Goal: Task Accomplishment & Management: Manage account settings

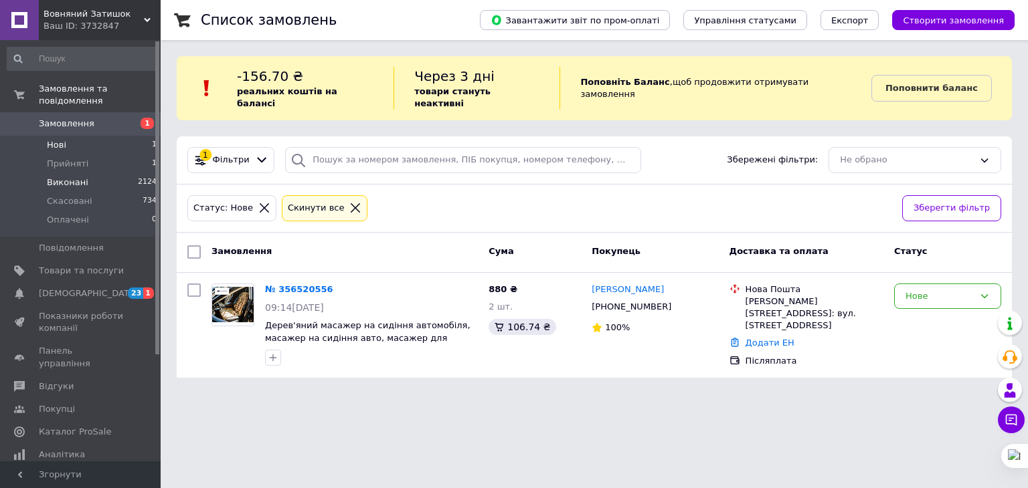
click at [66, 173] on li "Виконані 2124" at bounding box center [82, 182] width 165 height 19
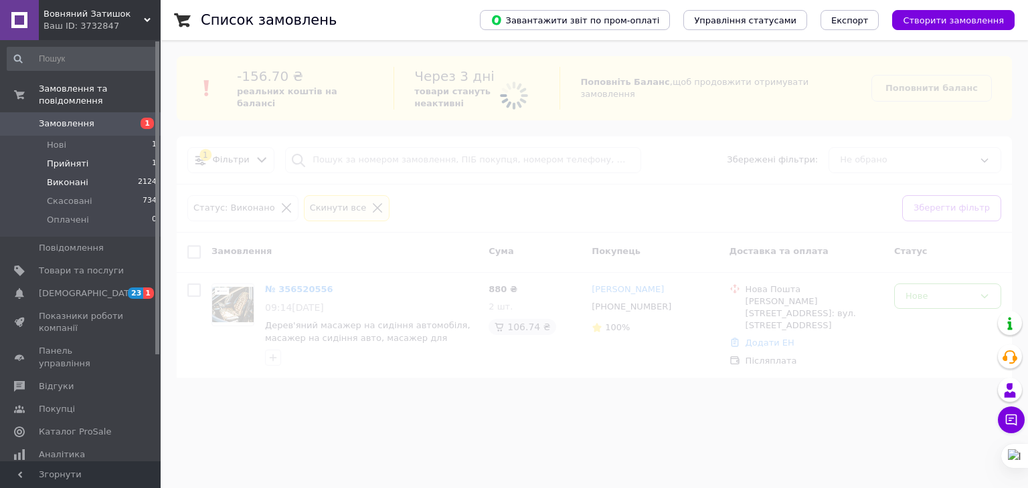
click at [67, 158] on span "Прийняті" at bounding box center [67, 164] width 41 height 12
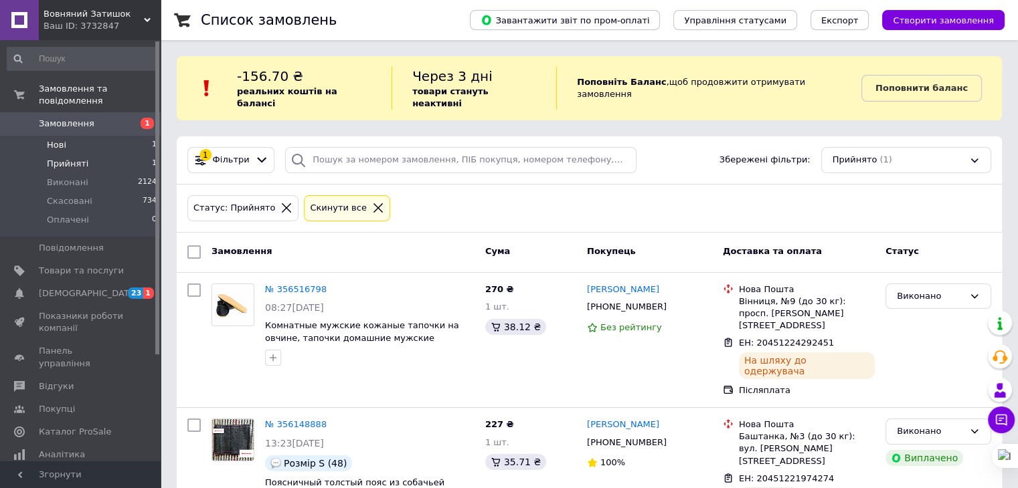
click at [73, 136] on li "Нові 1" at bounding box center [82, 145] width 165 height 19
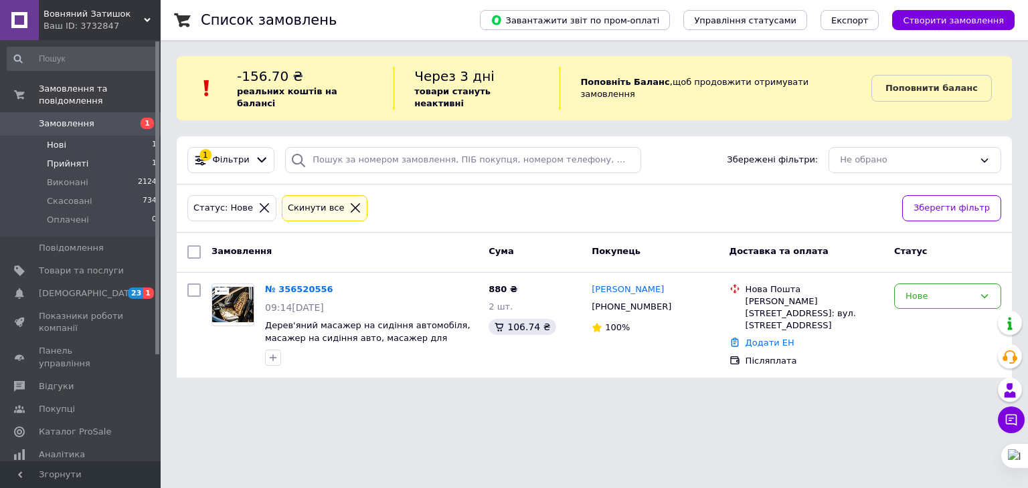
click at [72, 158] on span "Прийняті" at bounding box center [67, 164] width 41 height 12
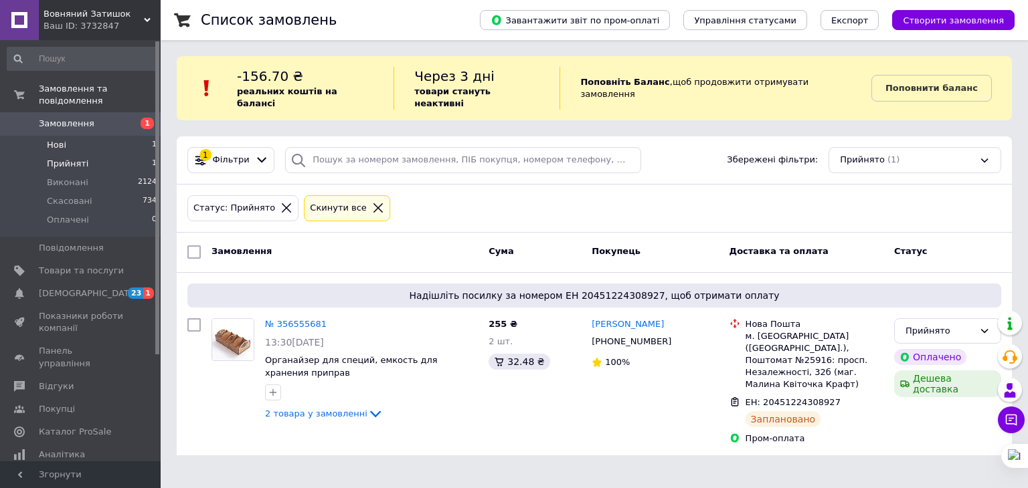
click at [74, 137] on li "Нові 1" at bounding box center [82, 145] width 165 height 19
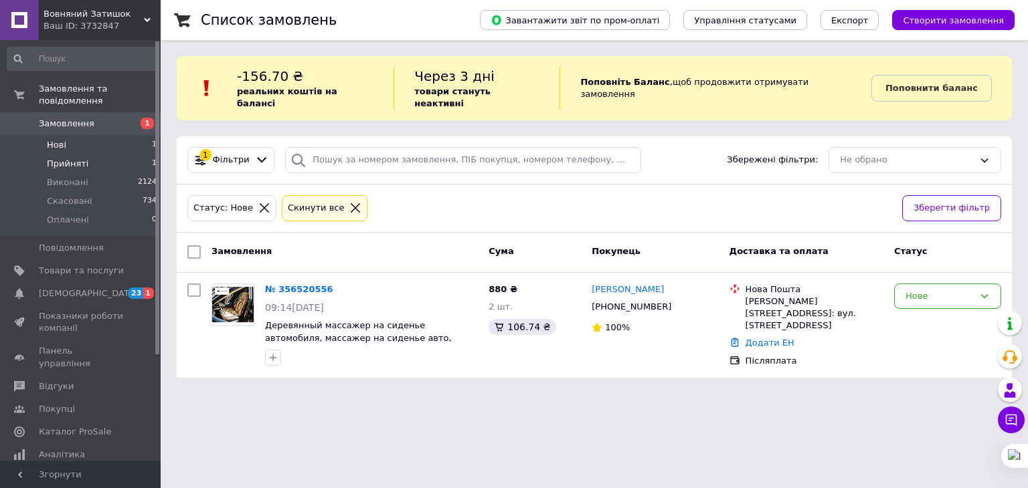
click at [74, 158] on span "Прийняті" at bounding box center [67, 164] width 41 height 12
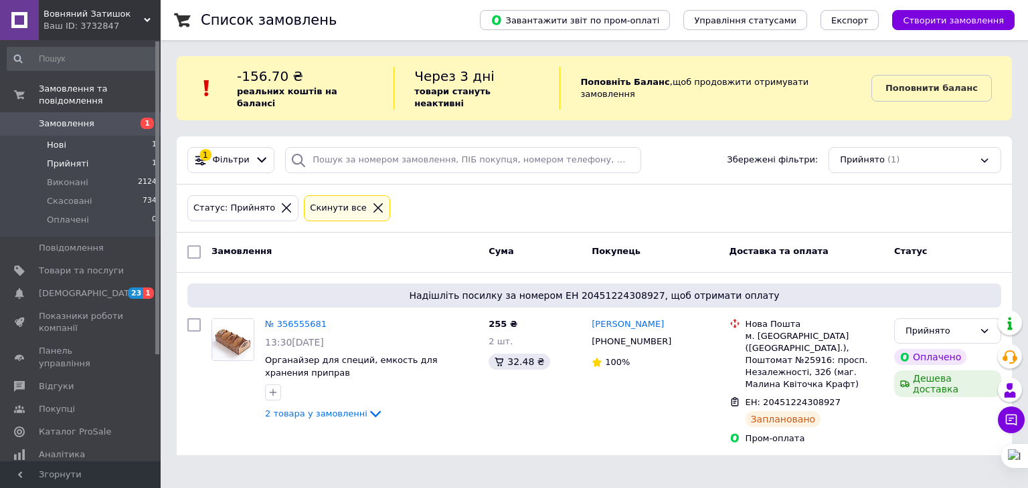
click at [67, 136] on li "Нові 1" at bounding box center [82, 145] width 165 height 19
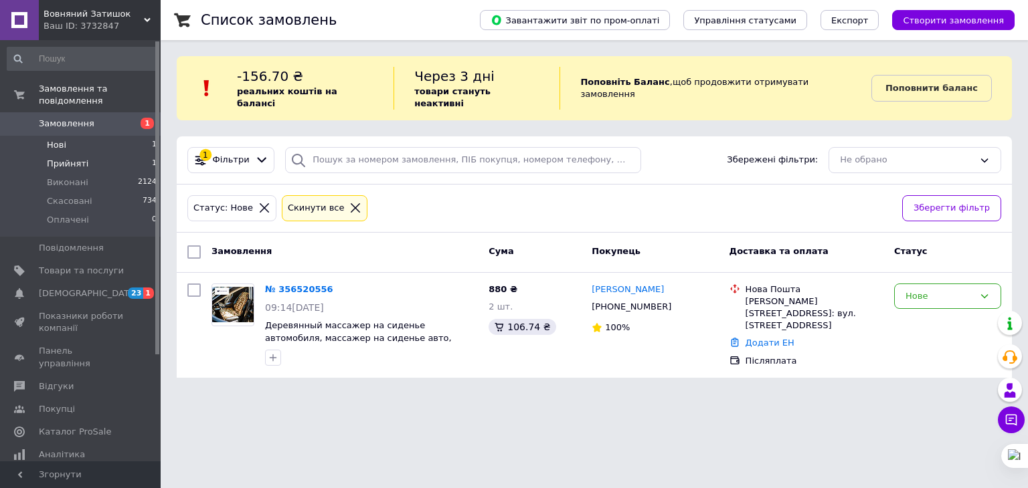
click at [71, 158] on span "Прийняті" at bounding box center [67, 164] width 41 height 12
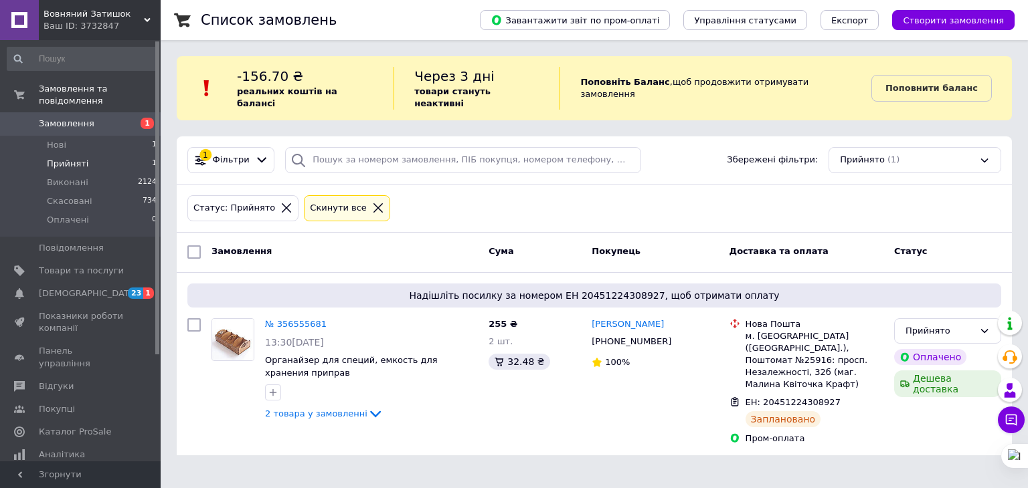
click at [62, 158] on span "Прийняті" at bounding box center [67, 164] width 41 height 12
click at [60, 158] on span "Прийняті" at bounding box center [67, 164] width 41 height 12
click at [60, 139] on span "Нові" at bounding box center [56, 145] width 19 height 12
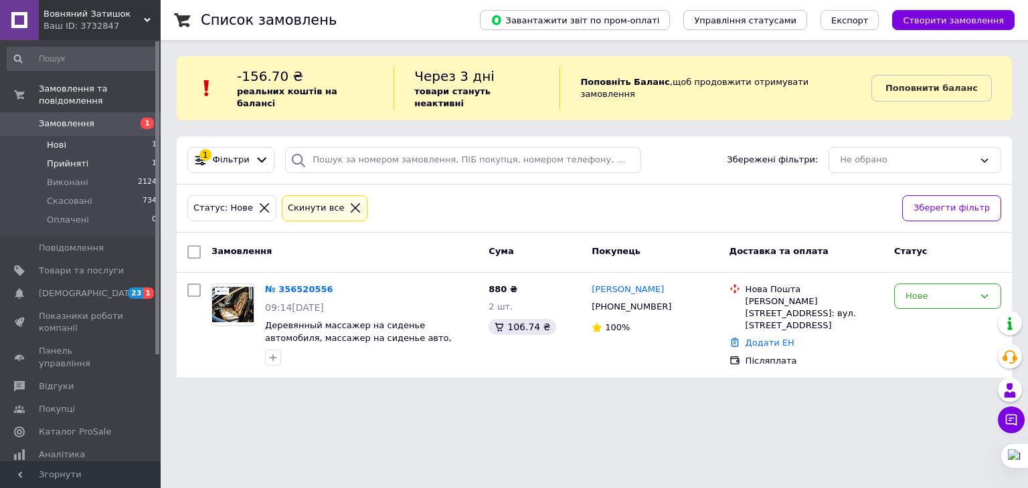
click at [62, 158] on span "Прийняті" at bounding box center [67, 164] width 41 height 12
